Goal: Task Accomplishment & Management: Use online tool/utility

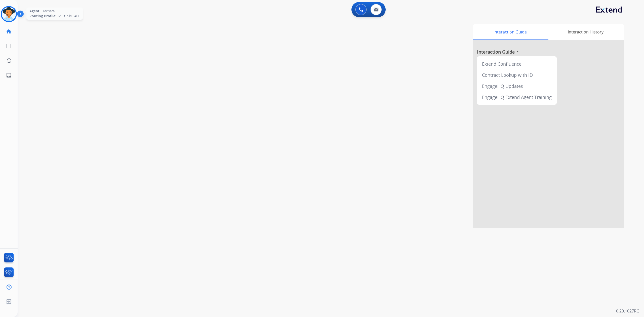
click at [6, 11] on img at bounding box center [9, 14] width 14 height 14
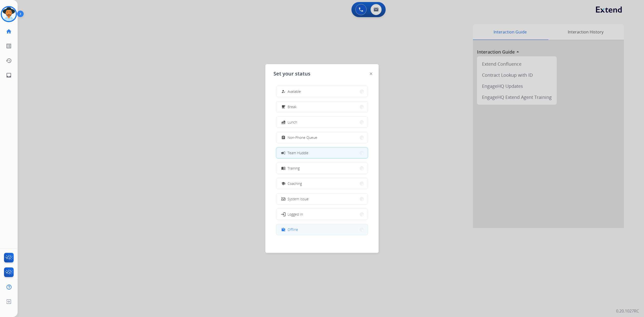
click at [303, 229] on button "work_off Offline" at bounding box center [322, 229] width 92 height 11
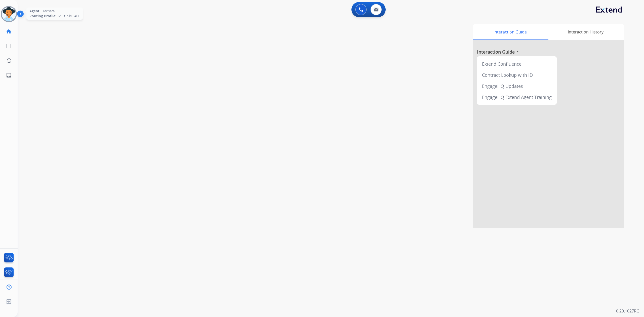
click at [14, 19] on div at bounding box center [9, 14] width 16 height 16
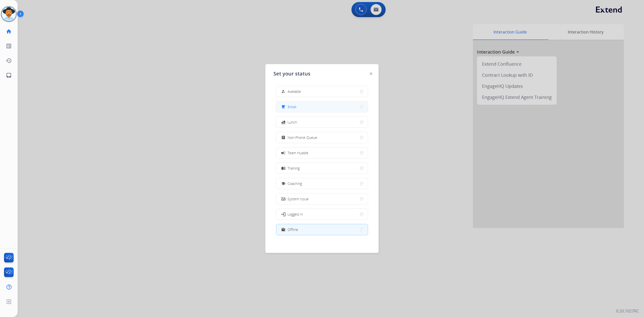
click at [336, 107] on button "free_breakfast Break" at bounding box center [322, 106] width 92 height 11
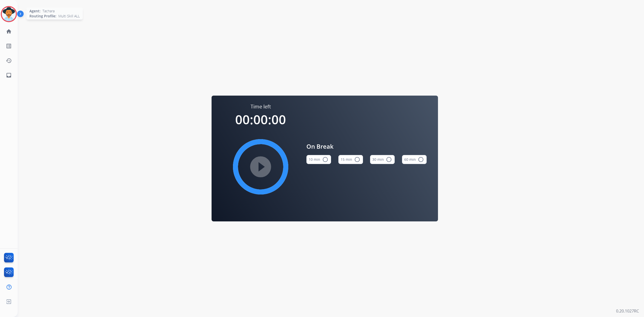
click at [2, 17] on img at bounding box center [9, 14] width 14 height 14
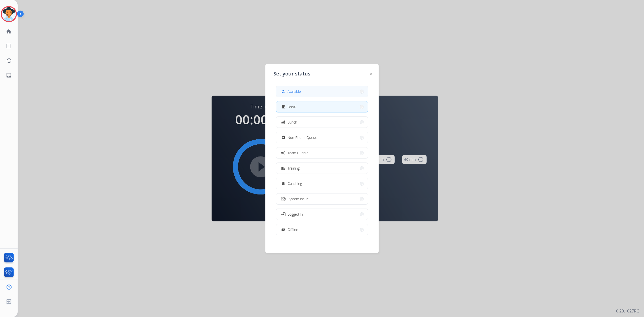
click at [294, 91] on span "Available" at bounding box center [294, 91] width 13 height 5
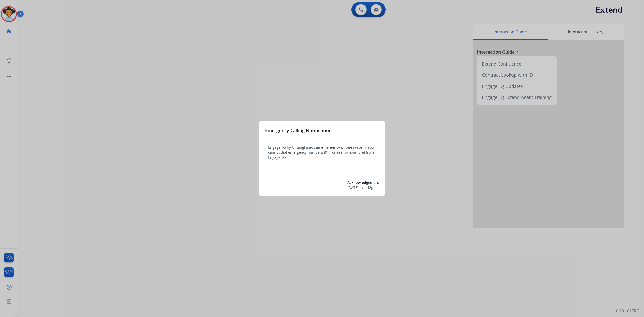
click at [9, 17] on div at bounding box center [322, 158] width 644 height 317
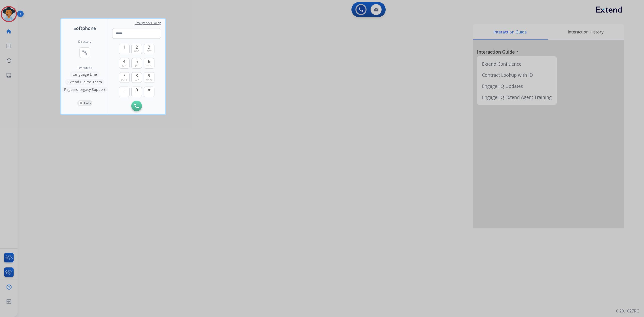
click at [9, 17] on div at bounding box center [322, 158] width 644 height 317
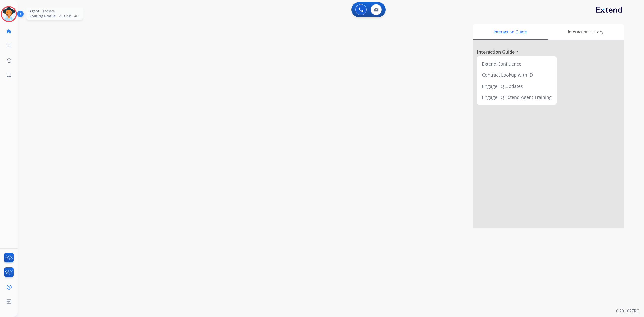
click at [6, 8] on img at bounding box center [9, 14] width 14 height 14
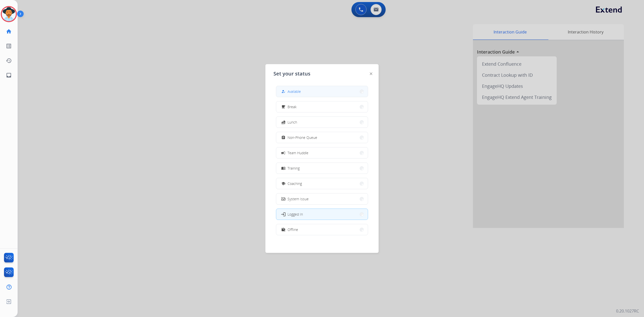
click at [312, 88] on button "how_to_reg Available" at bounding box center [322, 91] width 92 height 11
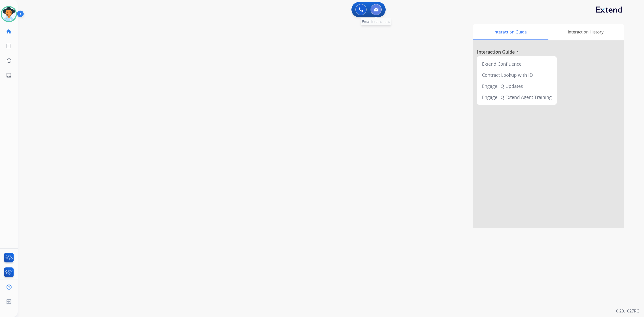
click at [374, 9] on img at bounding box center [376, 10] width 5 height 4
select select "**********"
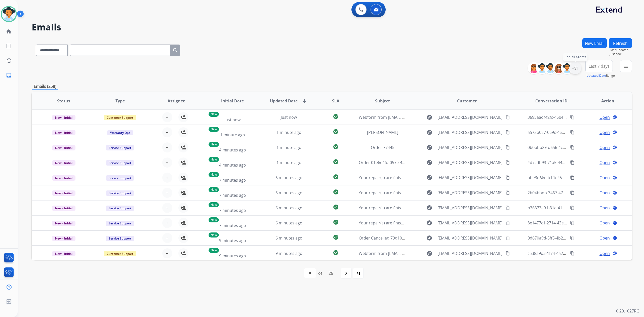
click at [577, 70] on div "+91" at bounding box center [575, 68] width 12 height 12
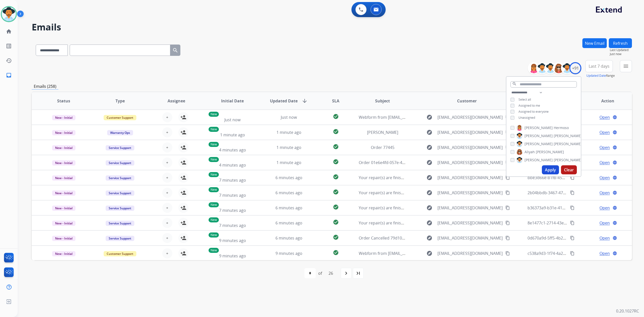
click at [552, 169] on button "Apply" at bounding box center [550, 169] width 17 height 9
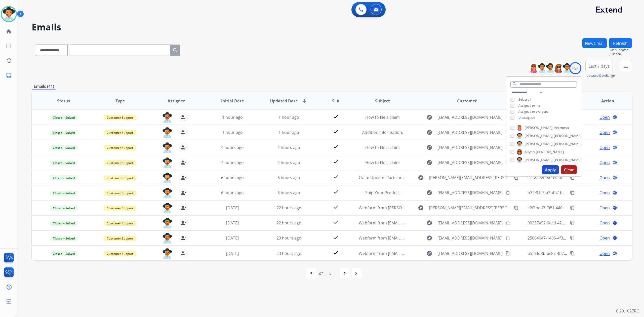
click at [298, 59] on div "**********" at bounding box center [332, 49] width 600 height 22
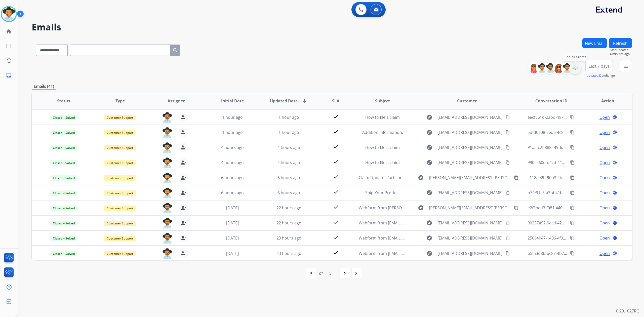
click at [573, 70] on div "+91" at bounding box center [575, 68] width 12 height 12
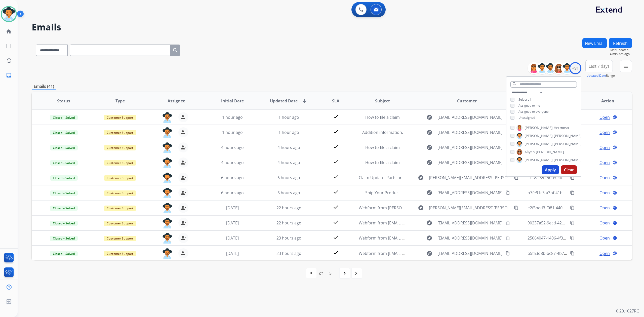
click at [545, 172] on button "Apply" at bounding box center [550, 169] width 17 height 9
click at [235, 42] on div "**********" at bounding box center [332, 49] width 600 height 22
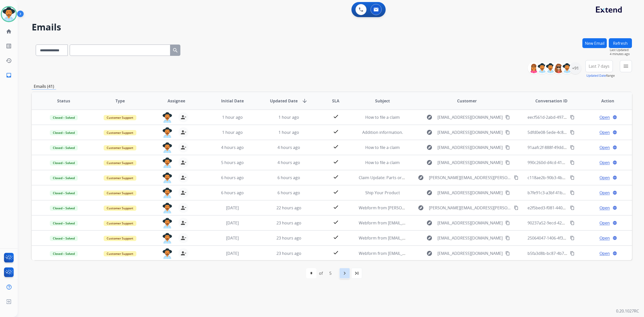
click at [344, 277] on div "navigate_next" at bounding box center [344, 273] width 11 height 11
click at [310, 276] on mat-icon "navigate_before" at bounding box center [308, 273] width 6 height 6
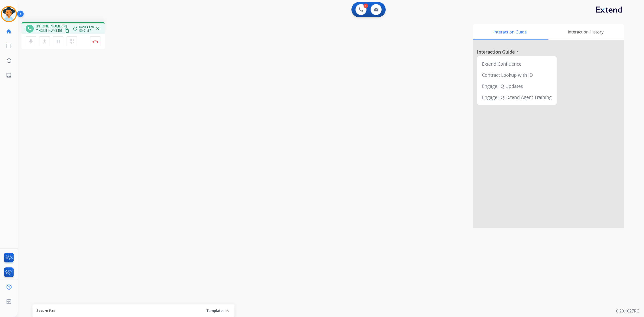
click at [65, 31] on mat-icon "content_copy" at bounding box center [67, 30] width 5 height 5
click at [57, 41] on mat-icon "pause" at bounding box center [58, 41] width 6 height 6
click at [363, 9] on img at bounding box center [361, 9] width 5 height 5
click at [360, 8] on img at bounding box center [361, 9] width 5 height 5
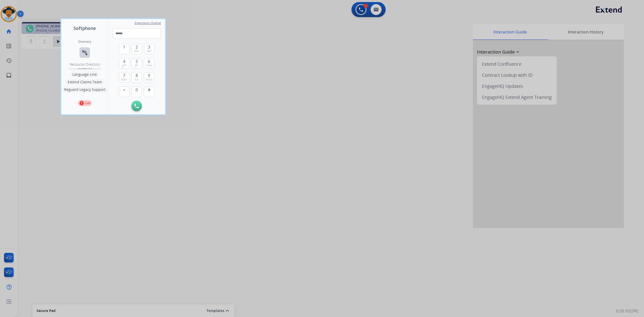
click at [83, 54] on mat-icon "connect_without_contact" at bounding box center [85, 53] width 6 height 6
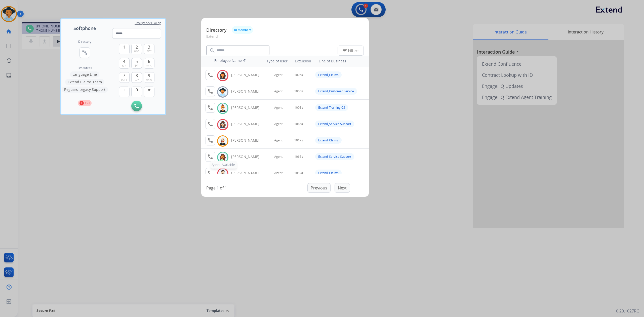
click at [213, 158] on mat-icon "call" at bounding box center [210, 157] width 6 height 6
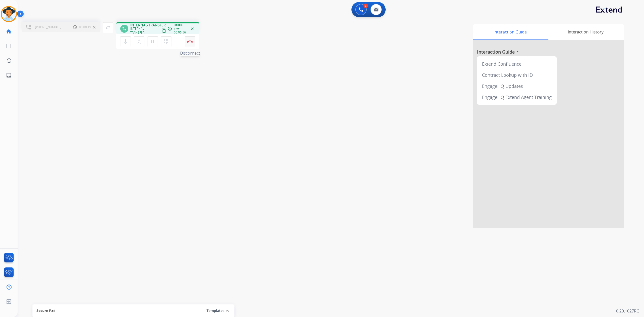
click at [189, 45] on button "Disconnect" at bounding box center [190, 41] width 11 height 11
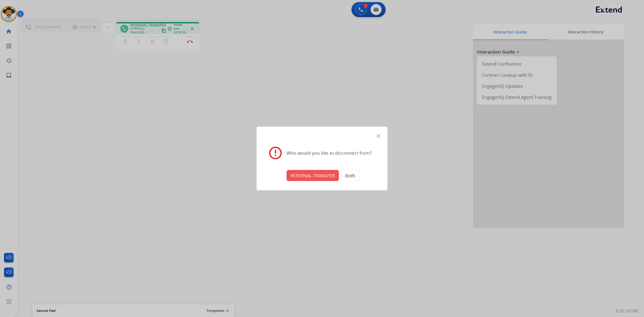
click at [306, 173] on button "INTERNAL-TRANSFER" at bounding box center [313, 175] width 52 height 11
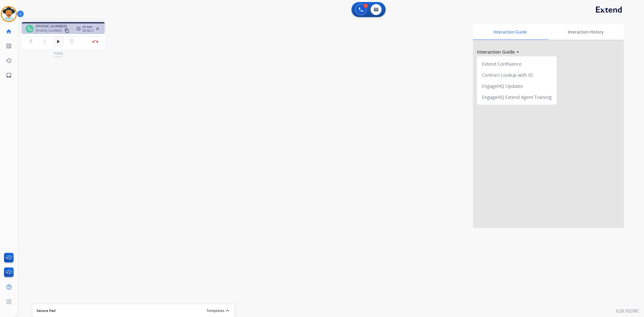
click at [58, 41] on mat-icon "play_arrow" at bounding box center [58, 41] width 6 height 6
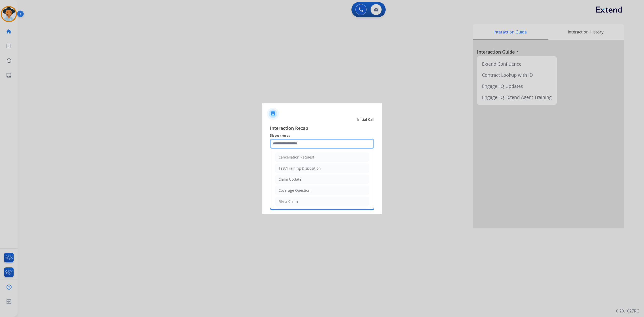
click at [285, 142] on input "text" at bounding box center [322, 144] width 104 height 10
click at [308, 153] on li "Other" at bounding box center [322, 157] width 94 height 10
type input "*****"
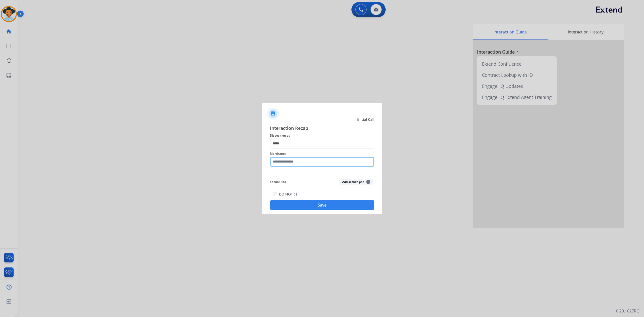
click at [297, 158] on input "text" at bounding box center [322, 162] width 104 height 10
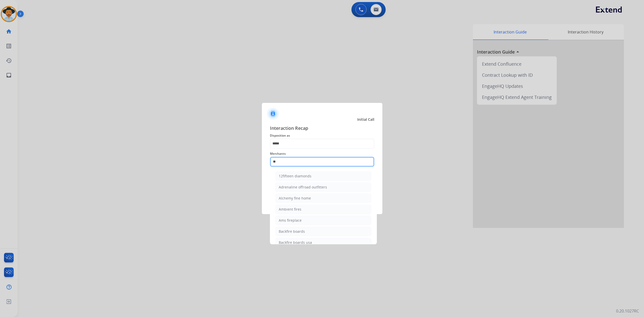
type input "*"
click at [313, 177] on li "[PERSON_NAME]" at bounding box center [323, 176] width 96 height 10
type input "**********"
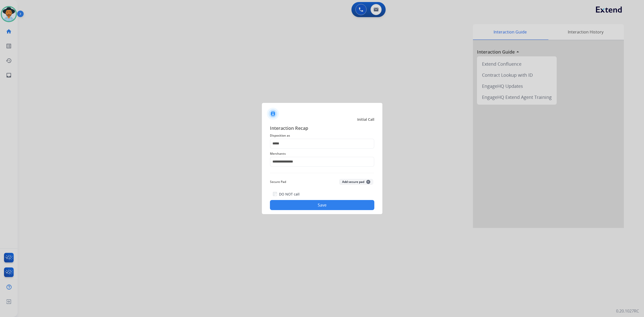
click at [325, 213] on div "**********" at bounding box center [322, 168] width 121 height 94
click at [329, 201] on button "Save" at bounding box center [322, 205] width 104 height 10
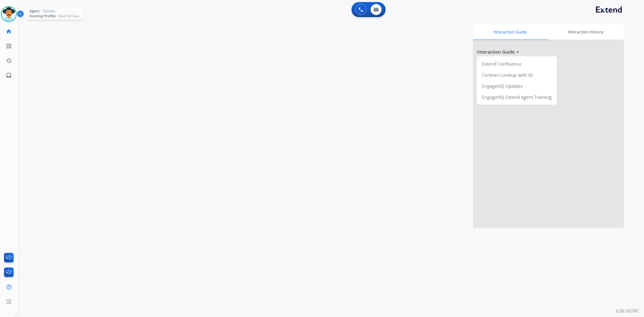
click at [5, 9] on img at bounding box center [9, 14] width 14 height 14
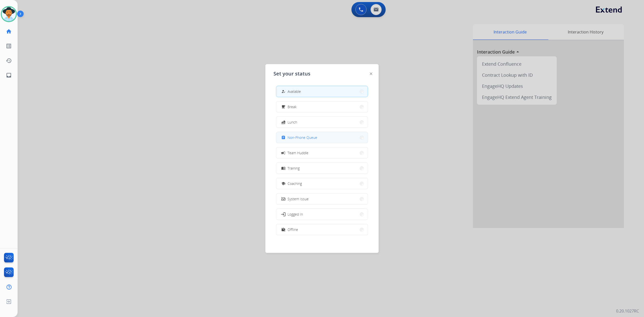
click at [297, 136] on span "Non-Phone Queue" at bounding box center [303, 137] width 30 height 5
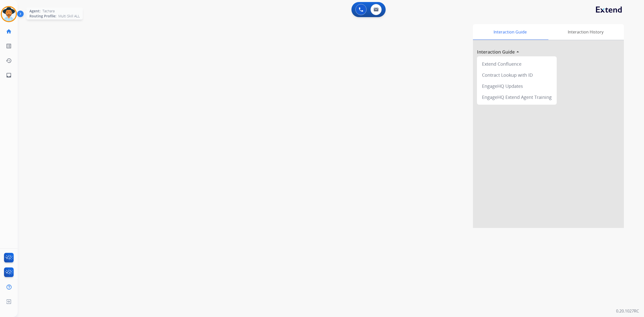
click at [9, 13] on img at bounding box center [9, 14] width 14 height 14
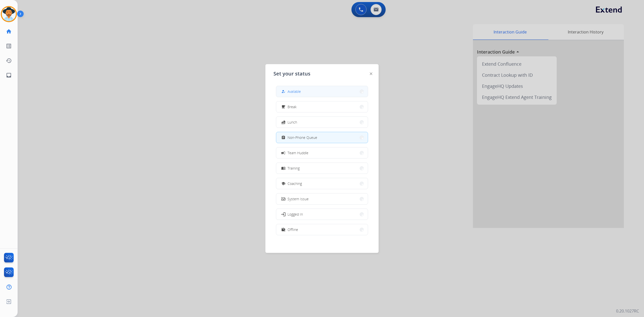
click at [292, 94] on span "Available" at bounding box center [294, 91] width 13 height 5
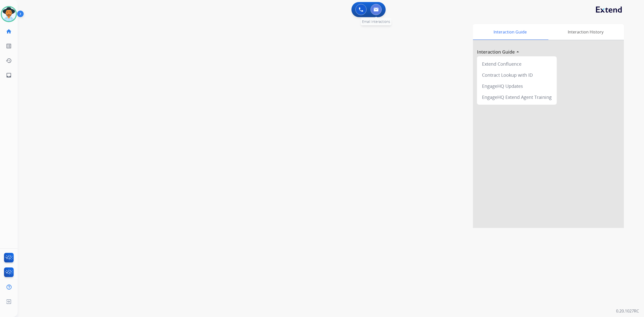
click at [377, 9] on img at bounding box center [376, 10] width 5 height 4
select select "**********"
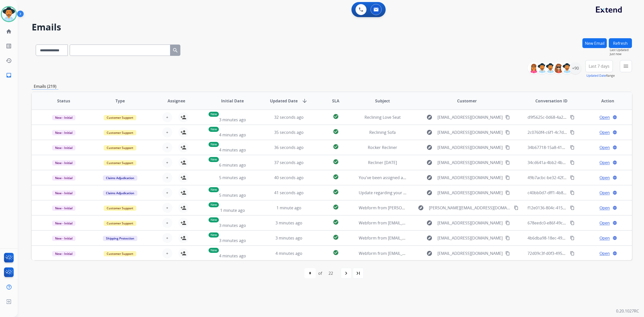
click at [392, 76] on div "**********" at bounding box center [332, 69] width 600 height 18
click at [575, 71] on div "+90" at bounding box center [575, 68] width 12 height 12
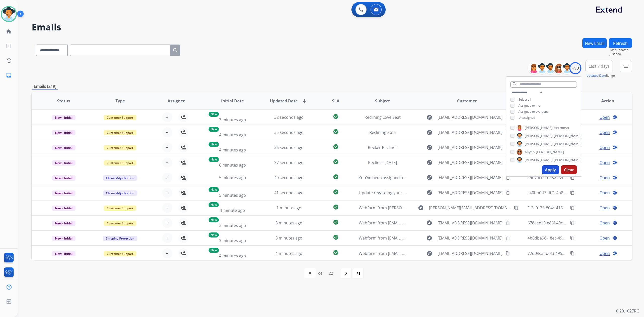
click at [544, 170] on button "Apply" at bounding box center [550, 169] width 17 height 9
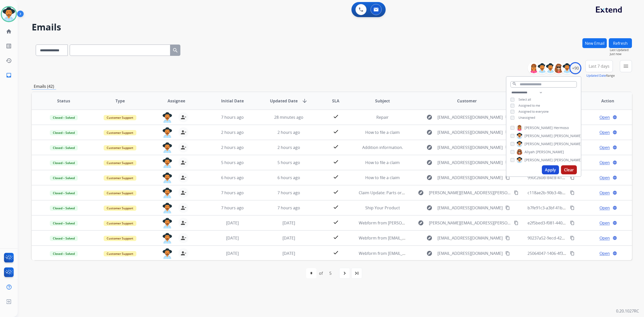
click at [434, 44] on div "**********" at bounding box center [332, 49] width 600 height 22
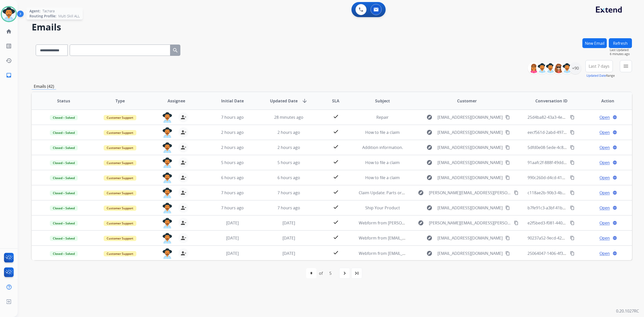
click at [11, 11] on img at bounding box center [9, 14] width 14 height 14
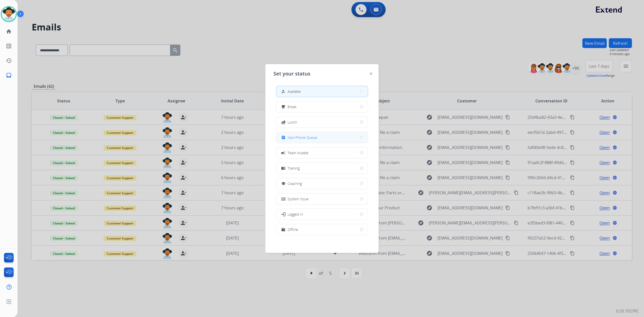
click at [317, 138] on span "Non-Phone Queue" at bounding box center [303, 137] width 30 height 5
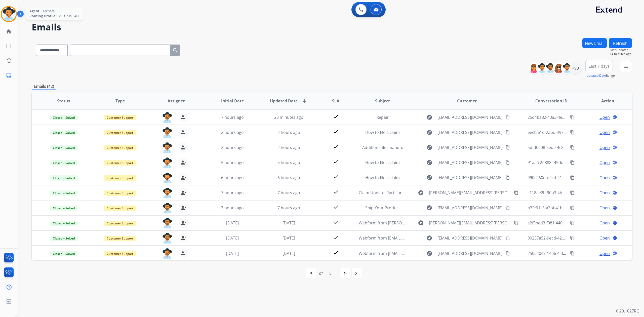
click at [10, 17] on img at bounding box center [9, 14] width 14 height 14
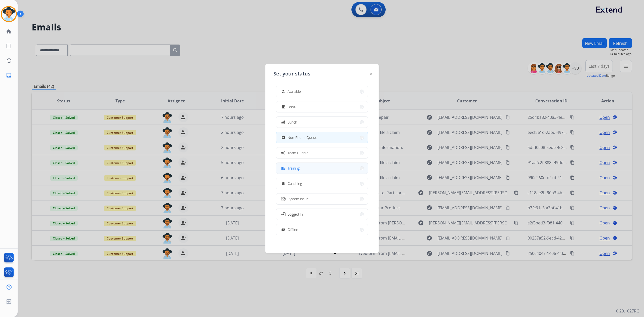
scroll to position [1, 0]
click at [318, 228] on button "work_off Offline" at bounding box center [322, 228] width 92 height 11
